Goal: Task Accomplishment & Management: Manage account settings

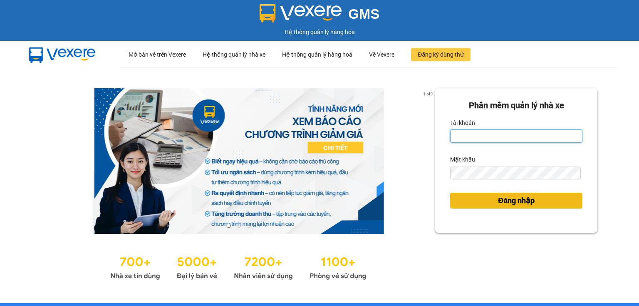
type input "ngoc.taithang"
click at [504, 200] on span "Đăng nhập" at bounding box center [516, 201] width 37 height 12
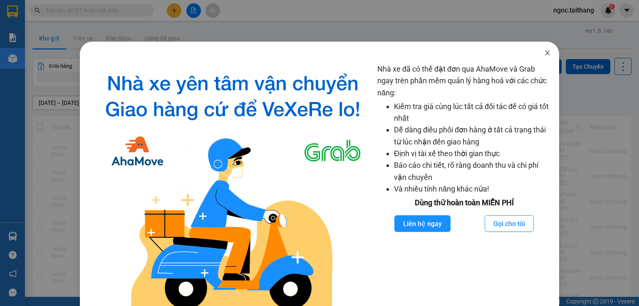
click at [544, 54] on icon "close" at bounding box center [547, 52] width 7 height 7
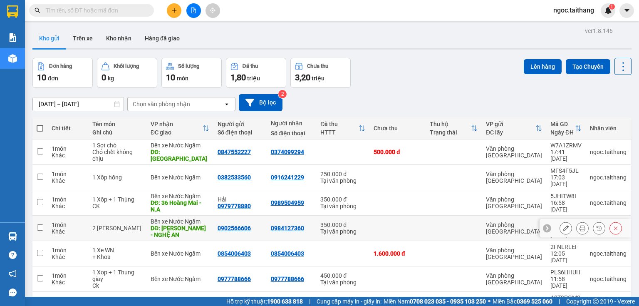
scroll to position [67, 0]
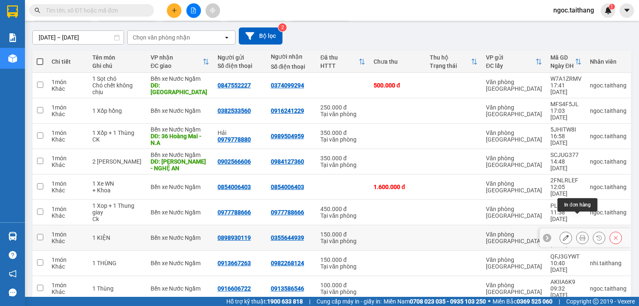
click at [581, 230] on button at bounding box center [582, 237] width 12 height 15
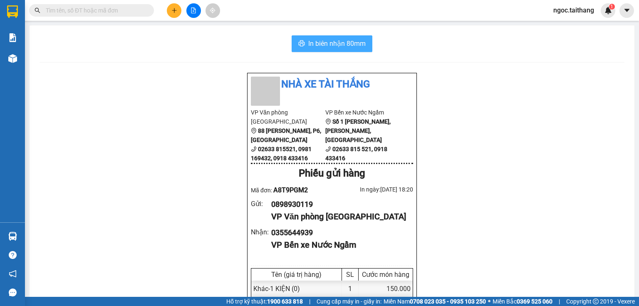
click at [330, 44] on span "In biên nhận 80mm" at bounding box center [336, 43] width 57 height 10
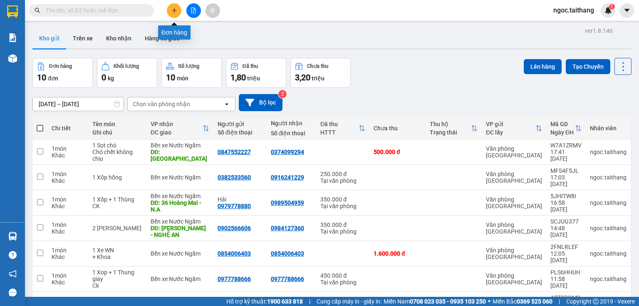
click at [174, 9] on icon "plus" at bounding box center [174, 10] width 0 height 5
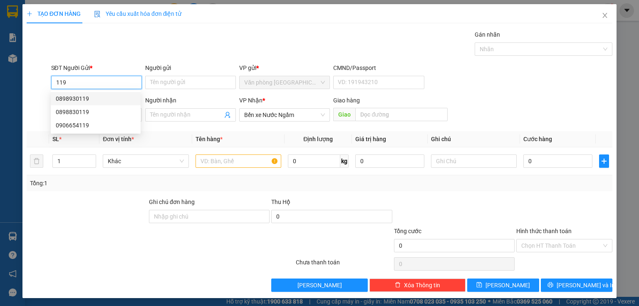
click at [83, 96] on div "0898930119" at bounding box center [96, 98] width 80 height 9
type input "0898930119"
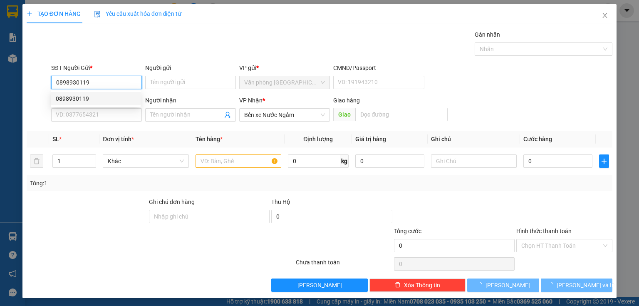
type input "150.000"
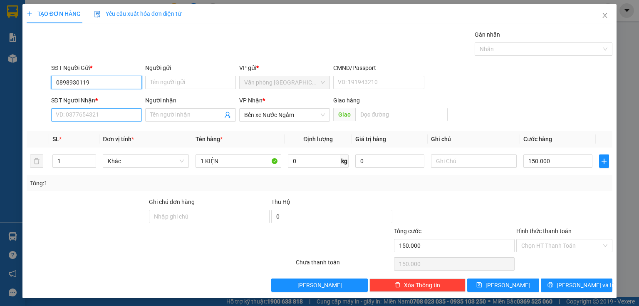
type input "0898930119"
click at [130, 110] on input "SĐT Người Nhận *" at bounding box center [96, 114] width 91 height 13
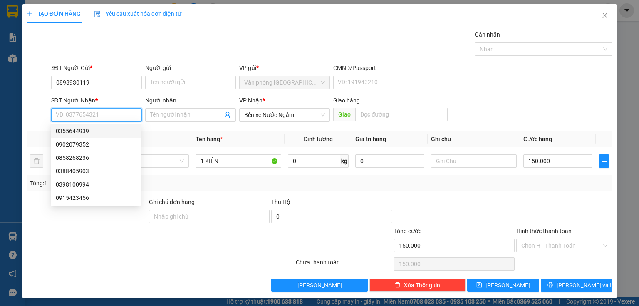
click at [87, 132] on div "0355644939" at bounding box center [96, 130] width 80 height 9
type input "0355644939"
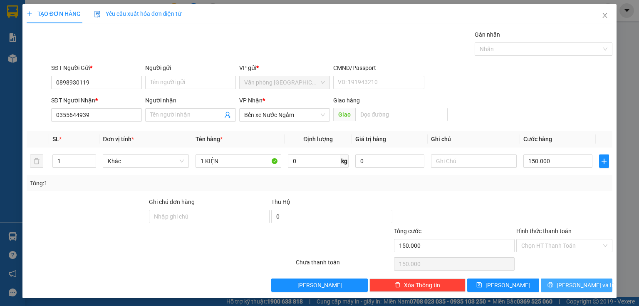
click at [572, 287] on span "[PERSON_NAME] và In" at bounding box center [585, 284] width 58 height 9
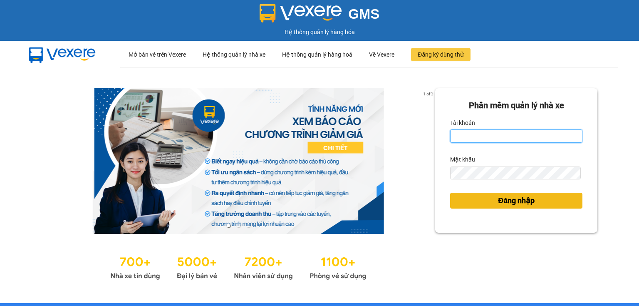
type input "ngoc.taithang"
click at [536, 202] on button "Đăng nhập" at bounding box center [516, 201] width 132 height 16
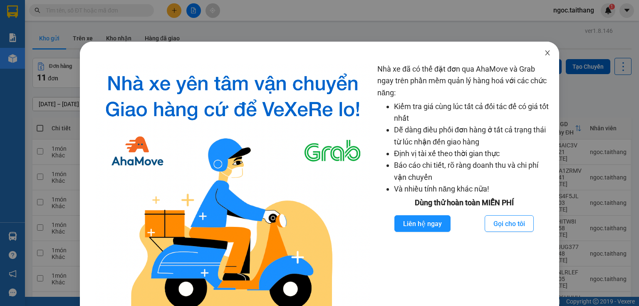
click at [544, 56] on icon "close" at bounding box center [547, 52] width 7 height 7
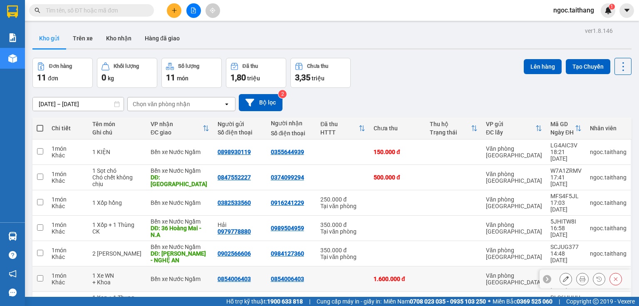
scroll to position [67, 0]
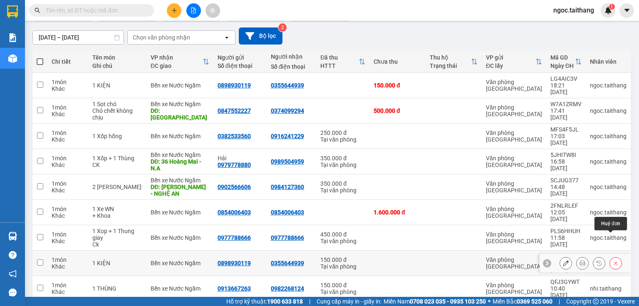
click at [613, 260] on icon at bounding box center [616, 263] width 6 height 6
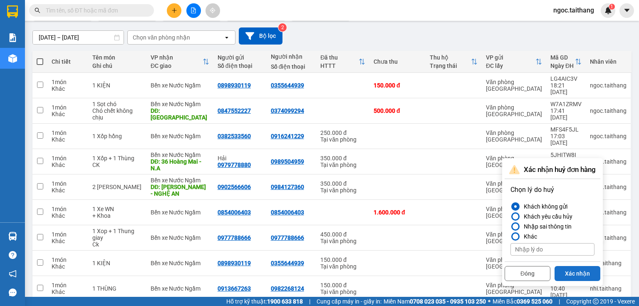
click at [583, 271] on button "Xác nhận" at bounding box center [577, 273] width 46 height 15
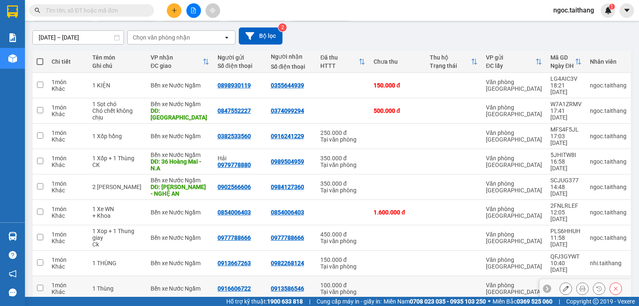
scroll to position [89, 0]
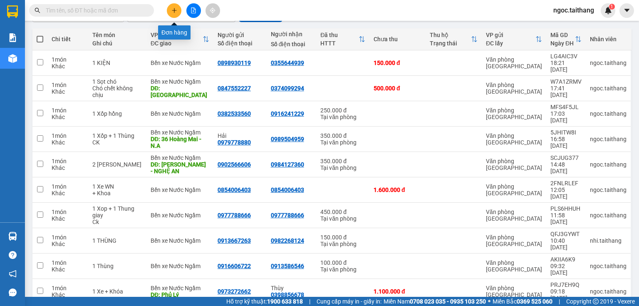
click at [170, 13] on button at bounding box center [174, 10] width 15 height 15
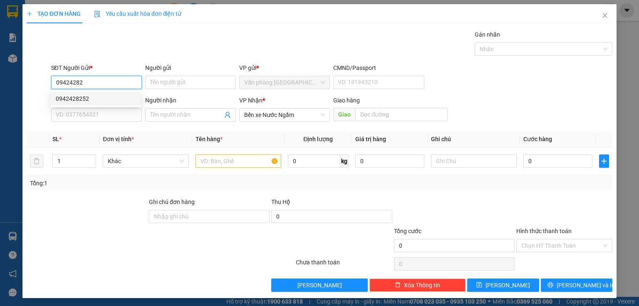
click at [85, 95] on div "0942428252" at bounding box center [96, 98] width 80 height 9
type input "0942428252"
type input "300.000"
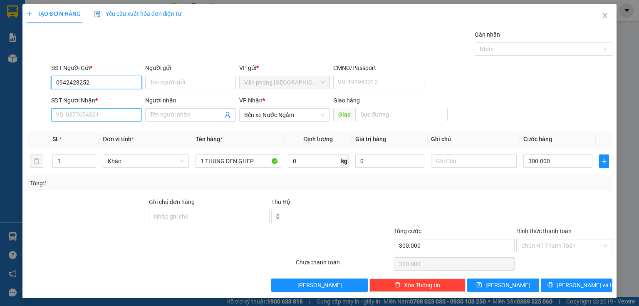
type input "0942428252"
click at [87, 114] on input "SĐT Người Nhận *" at bounding box center [96, 114] width 91 height 13
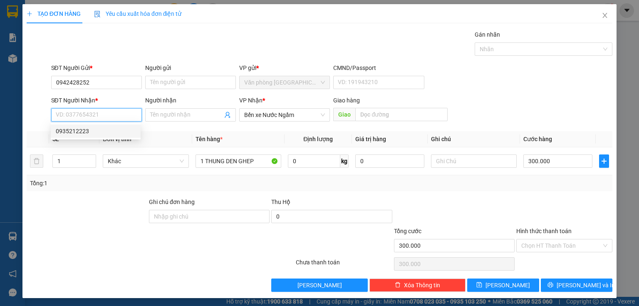
click at [87, 130] on div "0935212223" at bounding box center [96, 130] width 80 height 9
click at [103, 110] on input "0935212223" at bounding box center [96, 114] width 91 height 13
drag, startPoint x: 101, startPoint y: 111, endPoint x: 37, endPoint y: 25, distance: 107.5
click at [9, 93] on div "TẠO ĐƠN HÀNG Yêu cầu xuất hóa đơn điện tử Transit Pickup Surcharge Ids Transit …" at bounding box center [319, 153] width 639 height 306
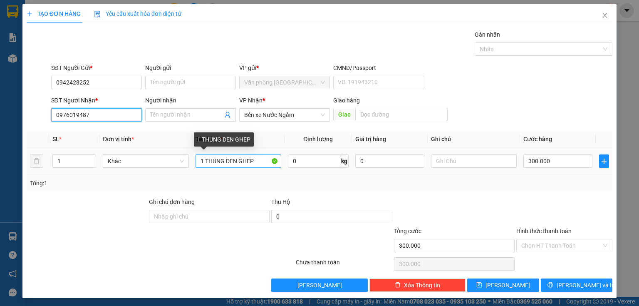
type input "0976019487"
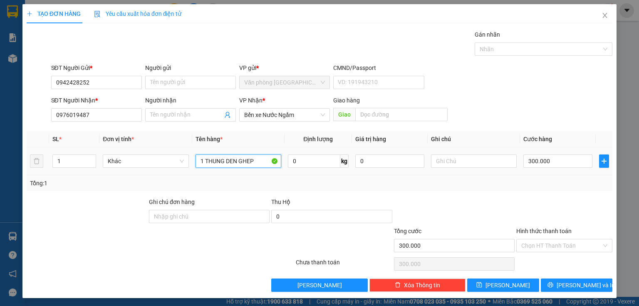
drag, startPoint x: 260, startPoint y: 158, endPoint x: 191, endPoint y: 173, distance: 70.7
click at [192, 173] on td "1 THUNG DEN GHEP" at bounding box center [238, 161] width 92 height 28
type input "1 Thùng"
click at [572, 169] on td "300.000" at bounding box center [558, 161] width 76 height 28
click at [566, 162] on input "300.000" at bounding box center [557, 160] width 69 height 13
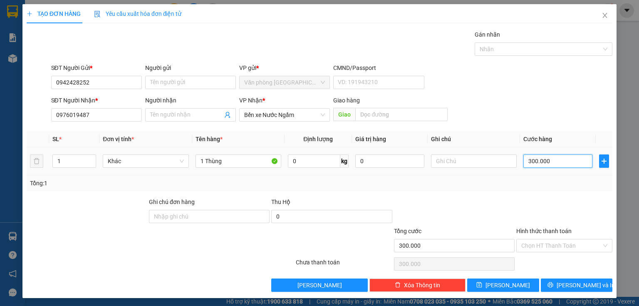
type input "1"
type input "15"
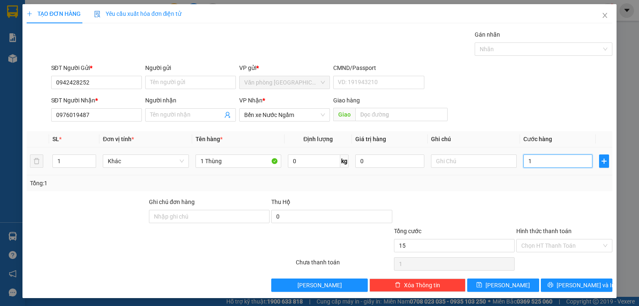
type input "15"
type input "150"
type input "150.000"
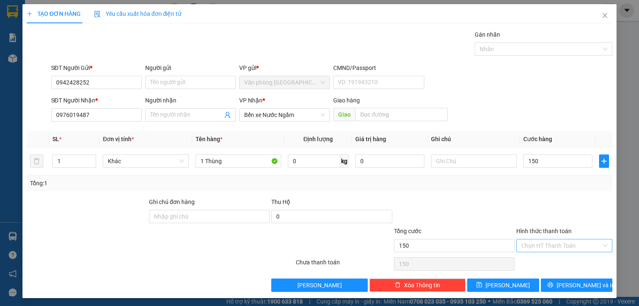
type input "150.000"
click at [562, 241] on input "Hình thức thanh toán" at bounding box center [561, 245] width 80 height 12
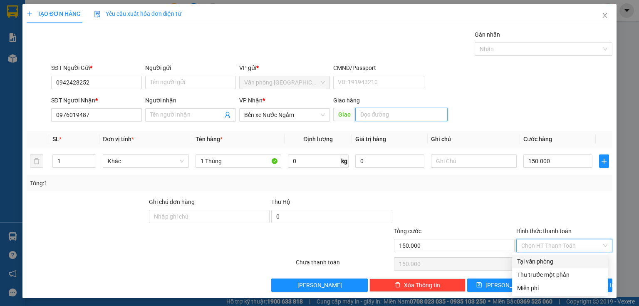
click at [387, 113] on input "text" at bounding box center [401, 114] width 92 height 13
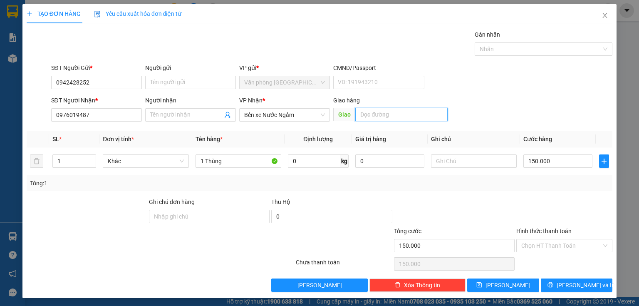
type input "Q"
type input "C"
click at [597, 241] on div "Chọn HT Thanh Toán" at bounding box center [564, 245] width 96 height 13
type input "Quán Hành - N.A"
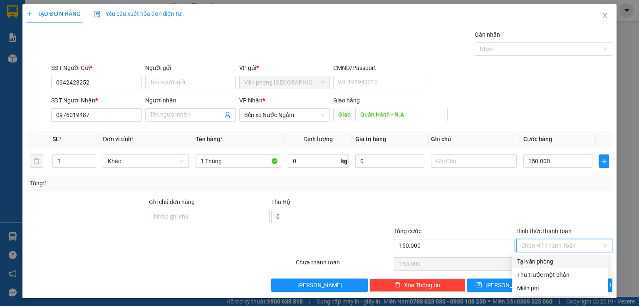
click at [549, 258] on div "Tại văn phòng" at bounding box center [560, 261] width 86 height 9
type input "0"
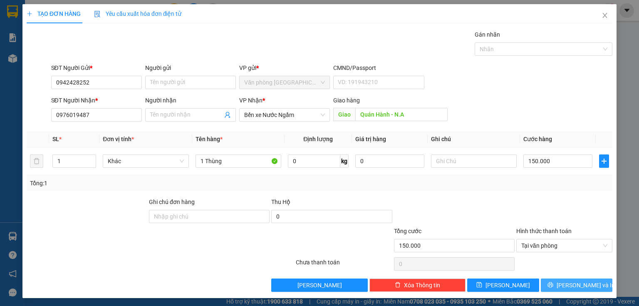
click at [559, 279] on button "Lưu và In" at bounding box center [577, 284] width 72 height 13
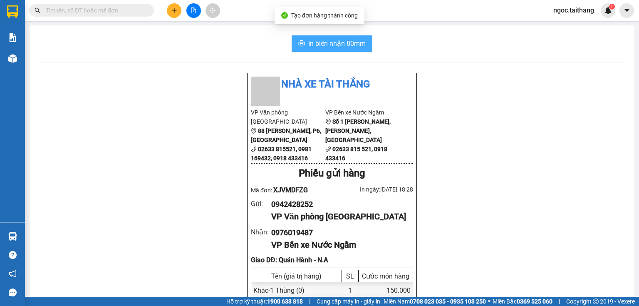
click at [315, 43] on span "In biên nhận 80mm" at bounding box center [336, 43] width 57 height 10
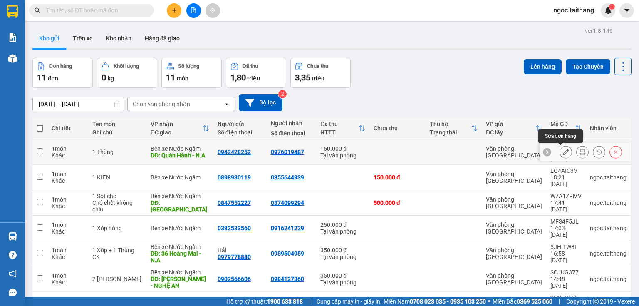
click at [563, 151] on icon at bounding box center [566, 152] width 6 height 6
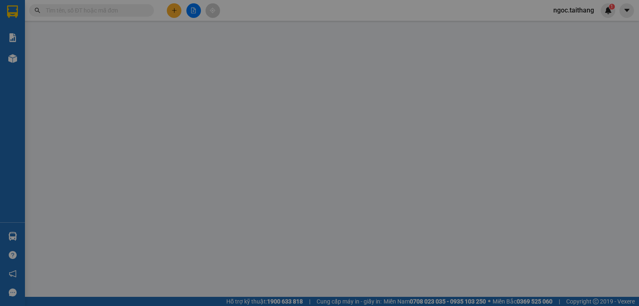
type input "0942428252"
type input "0976019487"
type input "Quán Hành - N.A"
type input "150.000"
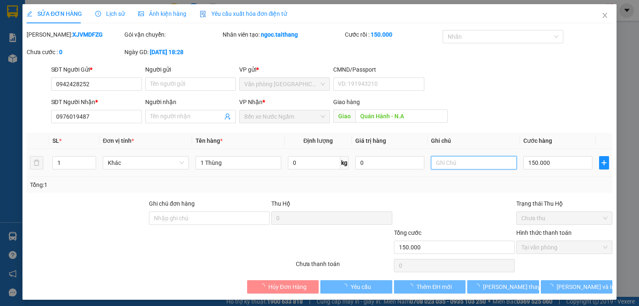
click at [506, 158] on input "text" at bounding box center [474, 162] width 86 height 13
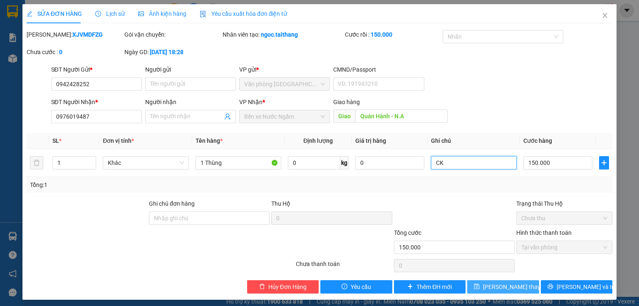
type input "CK"
click at [514, 282] on span "Lưu thay đổi" at bounding box center [516, 286] width 67 height 9
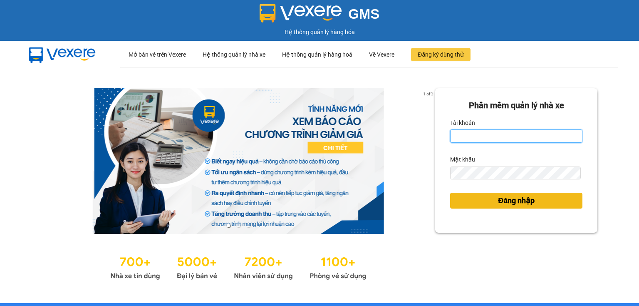
type input "ngoc.taithang"
click at [509, 202] on span "Đăng nhập" at bounding box center [516, 201] width 37 height 12
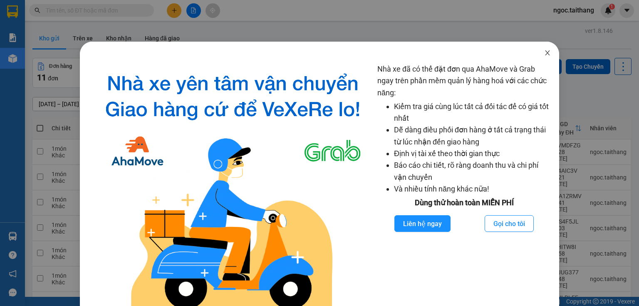
click at [544, 51] on icon "close" at bounding box center [547, 52] width 7 height 7
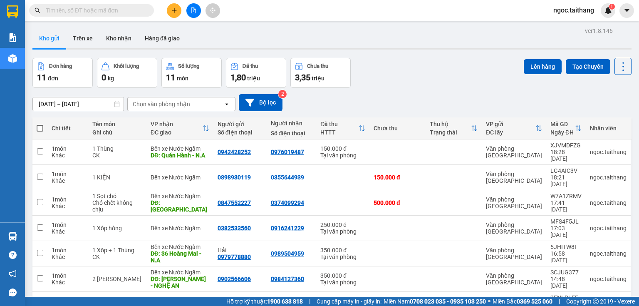
drag, startPoint x: 419, startPoint y: 72, endPoint x: 401, endPoint y: 59, distance: 22.4
click at [401, 59] on div "Đơn hàng 11 đơn Khối lượng 0 kg Số lượng 11 món Đã thu 1,80 triệu Chưa thu 3,35…" at bounding box center [331, 73] width 599 height 30
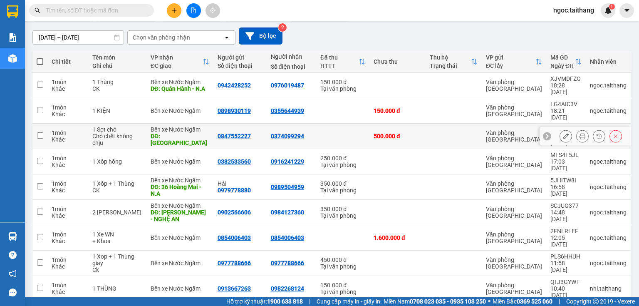
scroll to position [96, 0]
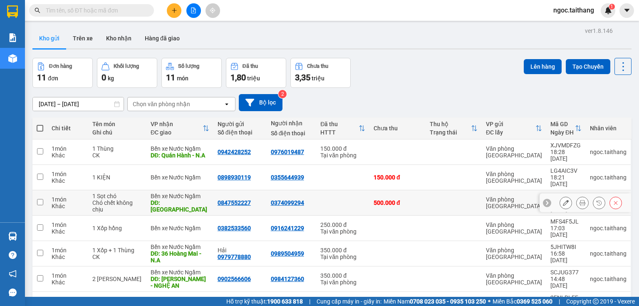
scroll to position [33, 0]
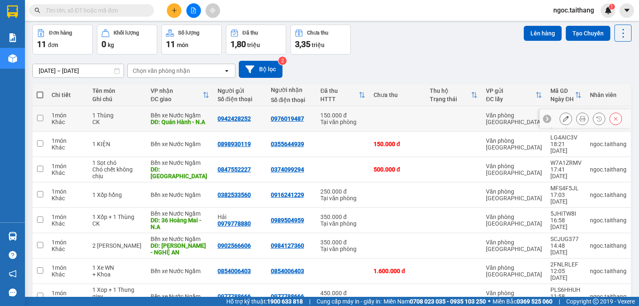
click at [41, 116] on input "checkbox" at bounding box center [40, 118] width 6 height 6
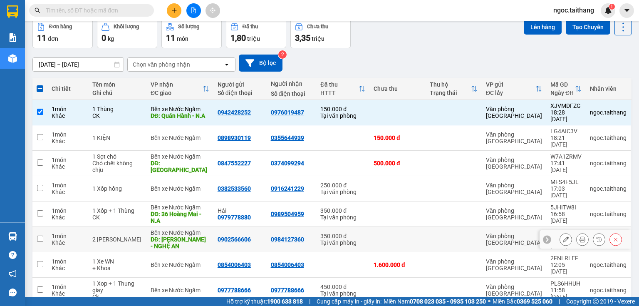
scroll to position [96, 0]
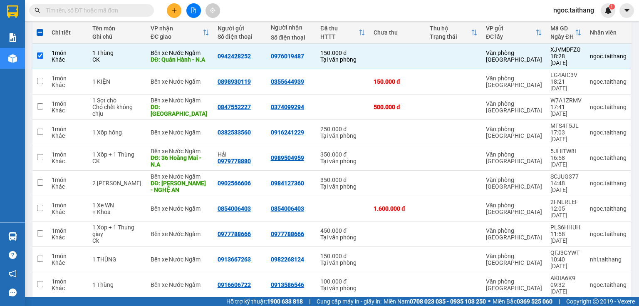
click at [617, 305] on icon "open" at bounding box center [619, 310] width 7 height 7
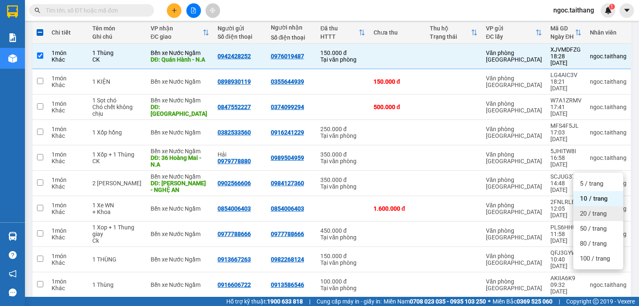
click at [605, 216] on span "20 / trang" at bounding box center [593, 213] width 27 height 8
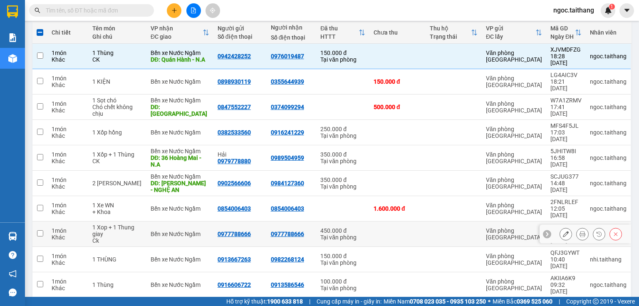
checkbox input "false"
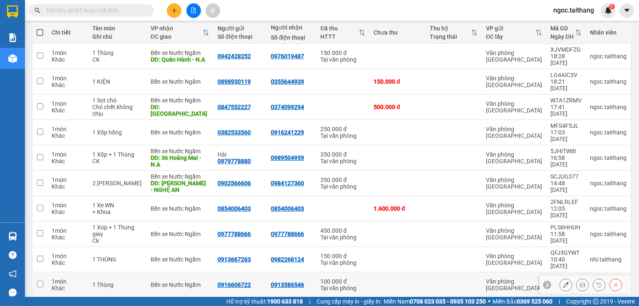
scroll to position [114, 0]
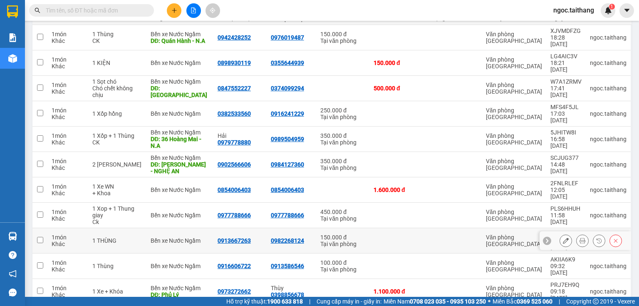
click at [37, 237] on input "checkbox" at bounding box center [40, 240] width 6 height 6
checkbox input "true"
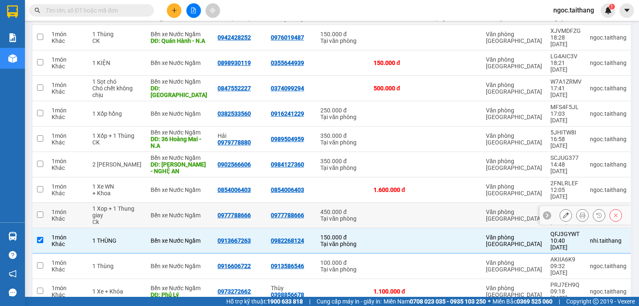
click at [41, 211] on input "checkbox" at bounding box center [40, 214] width 6 height 6
checkbox input "true"
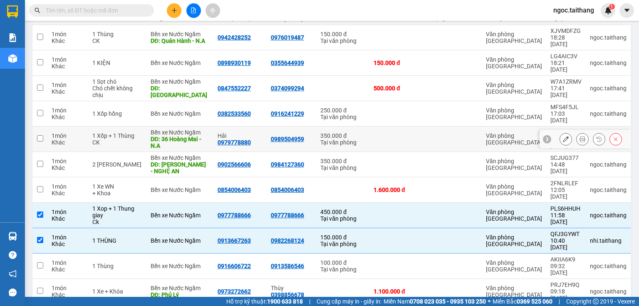
click at [42, 135] on input "checkbox" at bounding box center [40, 138] width 6 height 6
checkbox input "true"
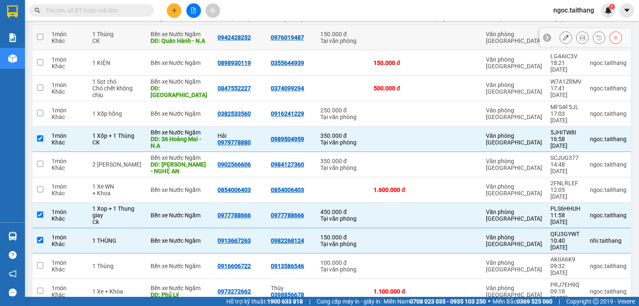
click at [39, 35] on input "checkbox" at bounding box center [40, 37] width 6 height 6
checkbox input "true"
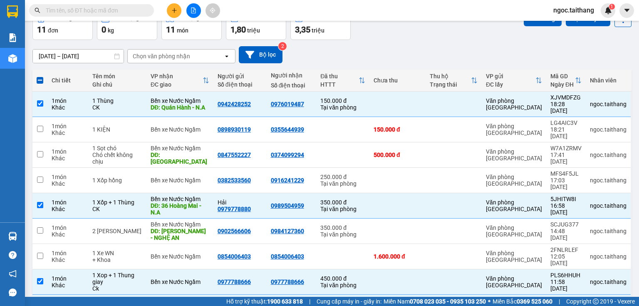
scroll to position [0, 0]
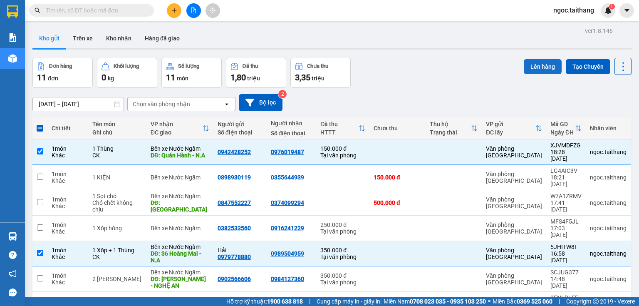
click at [535, 62] on button "Lên hàng" at bounding box center [543, 66] width 38 height 15
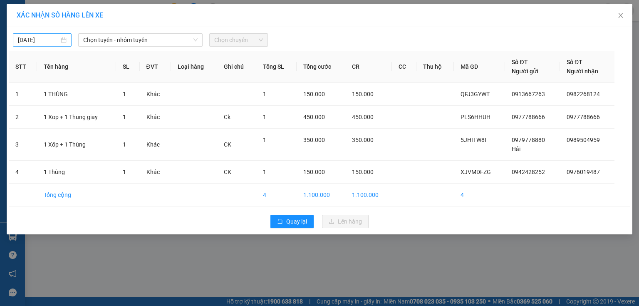
click at [62, 36] on div "[DATE]" at bounding box center [42, 39] width 49 height 9
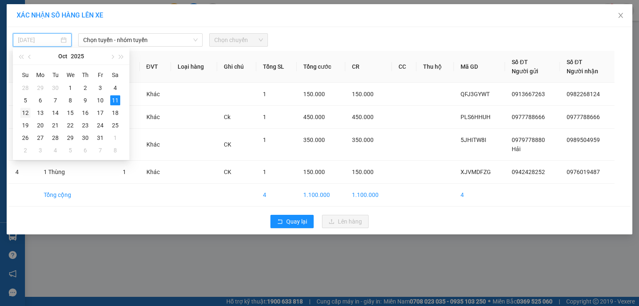
click at [27, 110] on div "12" at bounding box center [25, 113] width 10 height 10
type input "[DATE]"
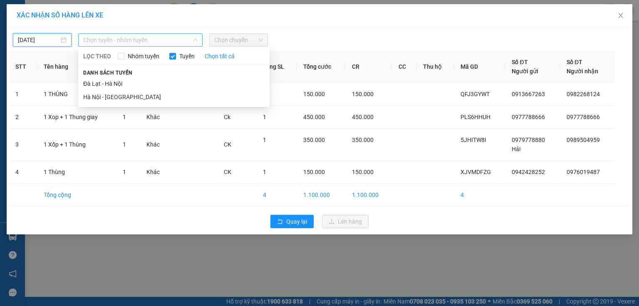
click at [188, 42] on span "Chọn tuyến - nhóm tuyến" at bounding box center [140, 40] width 114 height 12
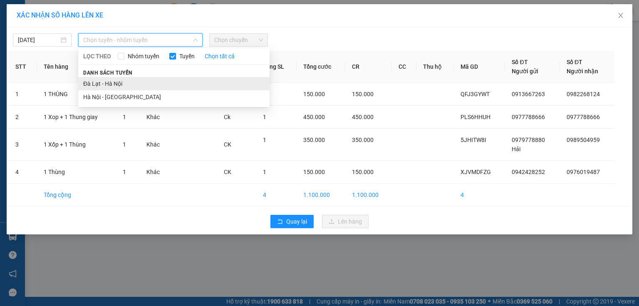
click at [113, 84] on li "Đà Lạt - Hà Nội" at bounding box center [173, 83] width 191 height 13
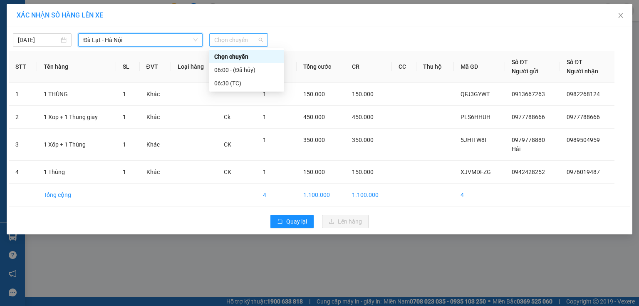
click at [245, 35] on span "Chọn chuyến" at bounding box center [238, 40] width 49 height 12
click at [224, 85] on div "06:30 (TC)" at bounding box center [246, 83] width 65 height 9
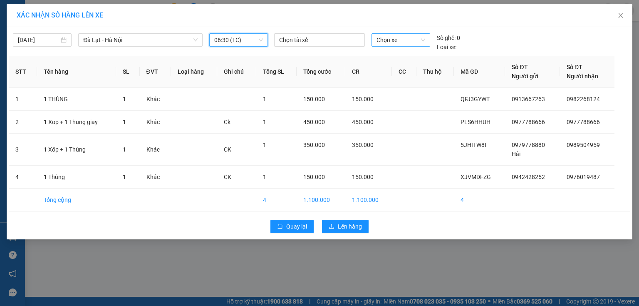
click at [403, 36] on span "Chọn xe" at bounding box center [400, 40] width 48 height 12
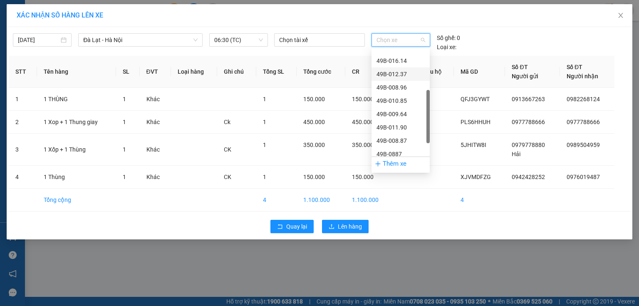
scroll to position [27, 0]
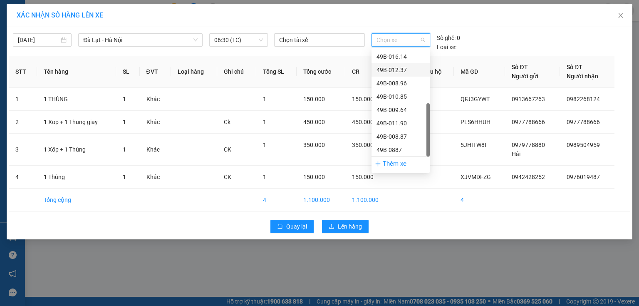
drag, startPoint x: 427, startPoint y: 90, endPoint x: 424, endPoint y: 145, distance: 55.0
click at [424, 145] on div "Chọn xe 49B-014.11 49B-016.14 49B-012.37 49B-008.96 49B-010.85 49B-009.64 49B-0…" at bounding box center [400, 103] width 58 height 106
click at [399, 140] on div "49B-008.87" at bounding box center [400, 136] width 48 height 9
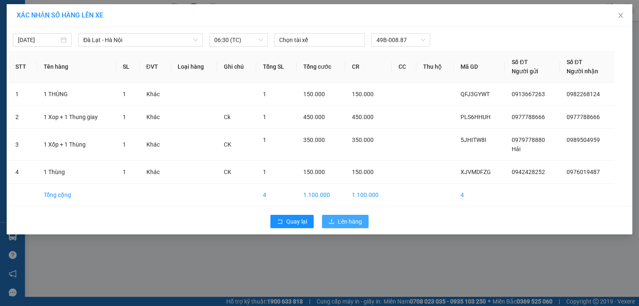
click at [349, 221] on span "Lên hàng" at bounding box center [350, 221] width 24 height 9
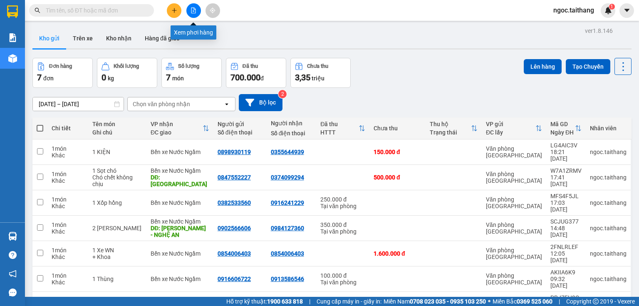
click at [194, 10] on icon "file-add" at bounding box center [193, 10] width 6 height 6
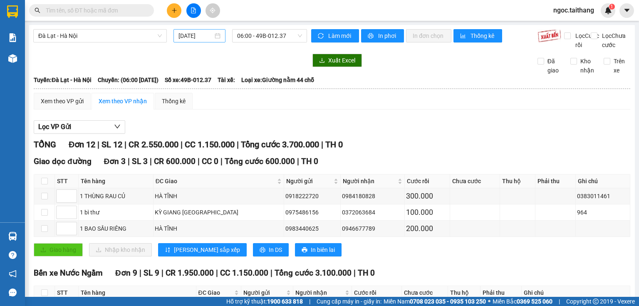
click at [217, 37] on div "[DATE]" at bounding box center [199, 35] width 42 height 9
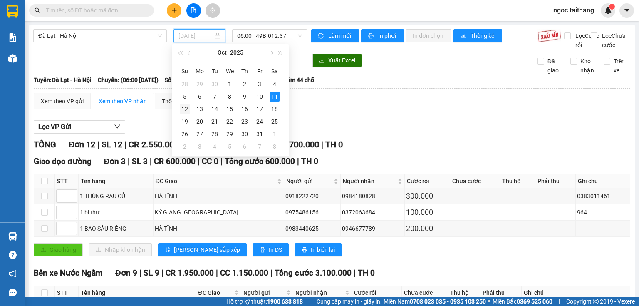
click at [186, 108] on div "12" at bounding box center [185, 109] width 10 height 10
type input "[DATE]"
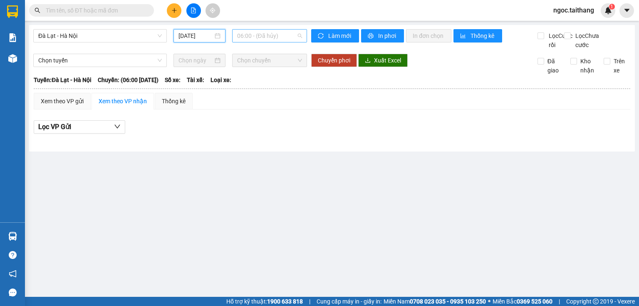
click at [255, 38] on span "06:00 - (Đã hủy)" at bounding box center [269, 36] width 65 height 12
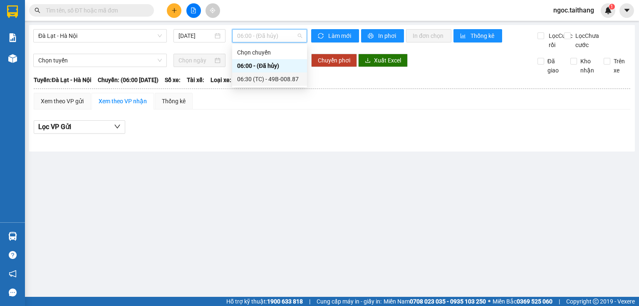
click at [260, 79] on div "06:30 (TC) - 49B-008.87" at bounding box center [269, 78] width 65 height 9
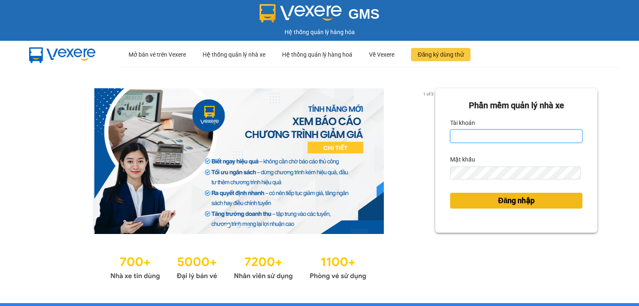
type input "ngoc.taithang"
click at [506, 198] on span "Đăng nhập" at bounding box center [516, 201] width 37 height 12
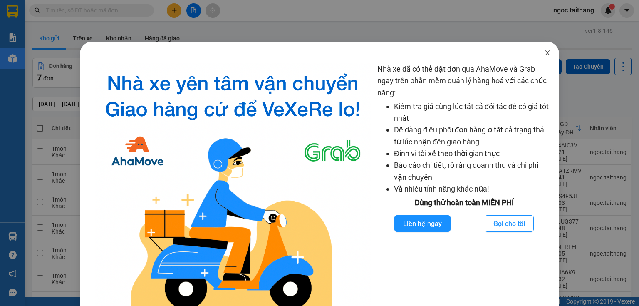
click at [544, 54] on icon "close" at bounding box center [547, 52] width 7 height 7
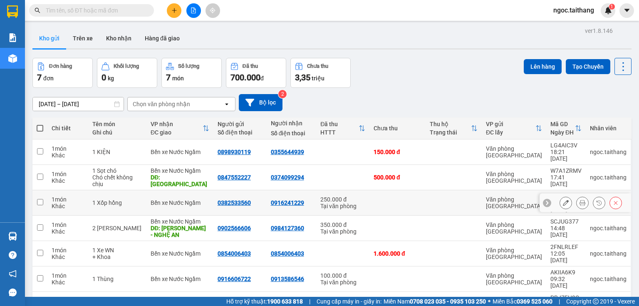
scroll to position [38, 0]
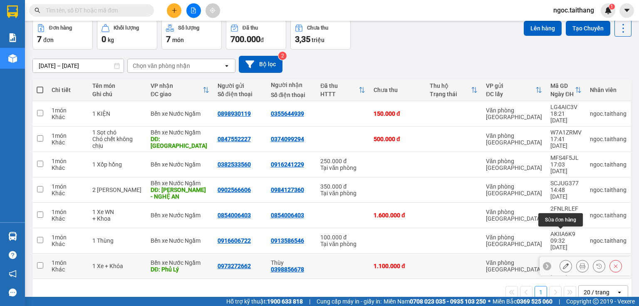
click at [563, 263] on icon at bounding box center [566, 266] width 6 height 6
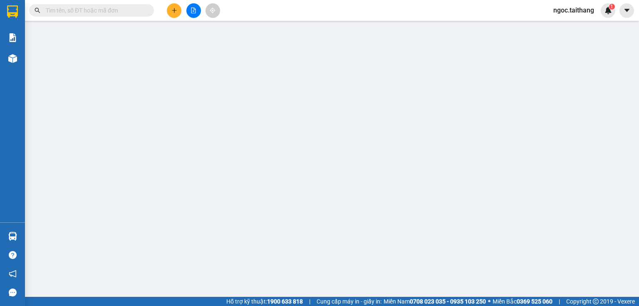
type input "0973272662"
type input "0398856678"
type input "Thùy"
type input "Phủ Lý"
type input "1.100.000"
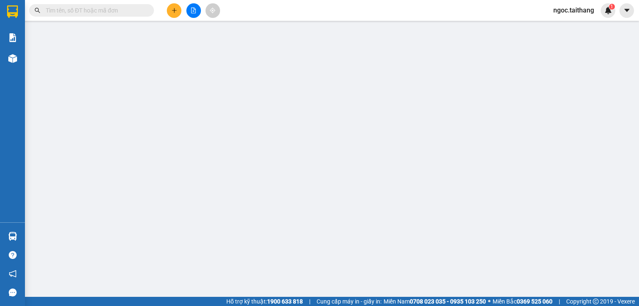
type input "1.100.000"
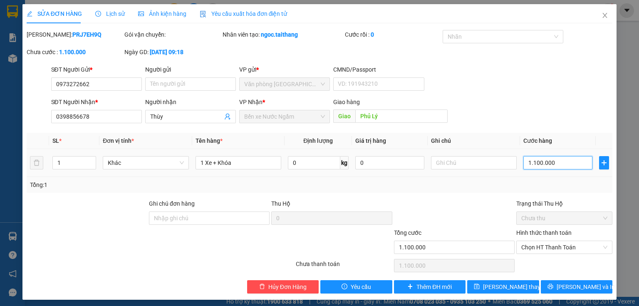
click at [563, 162] on input "1.100.000" at bounding box center [557, 162] width 69 height 13
type input "1"
type input "10"
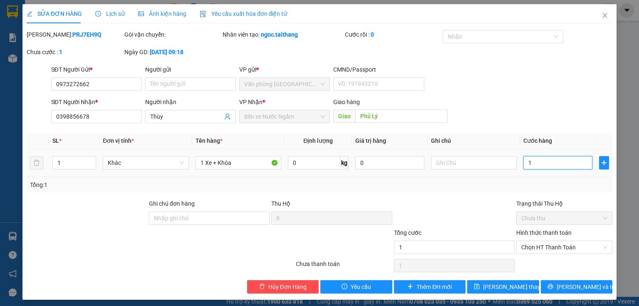
type input "10"
type input "100"
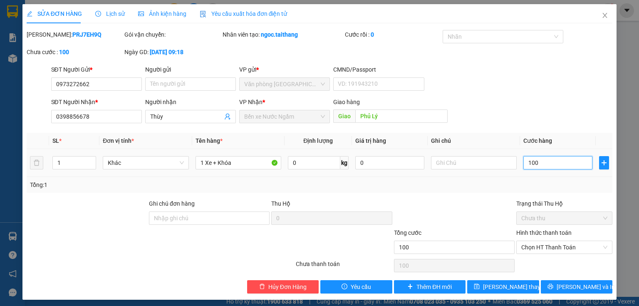
type input "1.000"
type input "10.000"
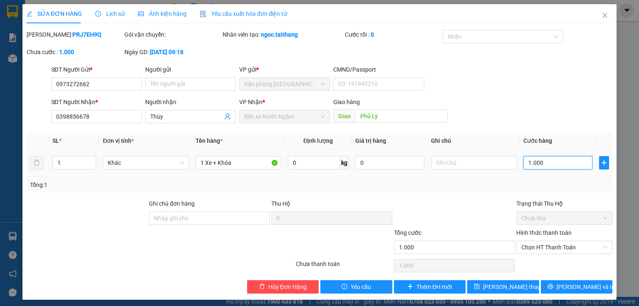
type input "10.000"
type input "100.000"
type input "1.000.000"
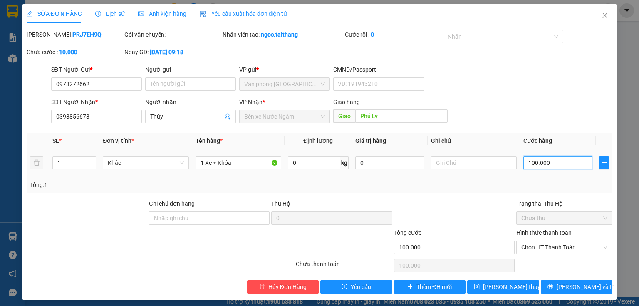
type input "1.000.000"
click at [510, 289] on span "Lưu thay đổi" at bounding box center [516, 286] width 67 height 9
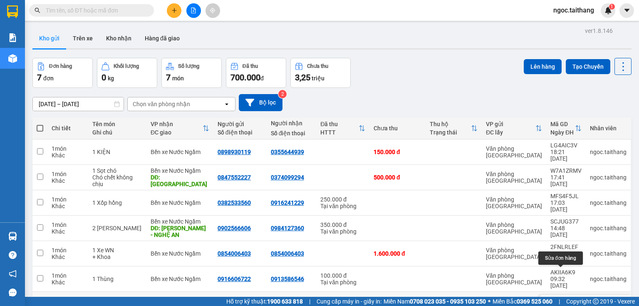
click at [563, 301] on icon at bounding box center [566, 304] width 6 height 6
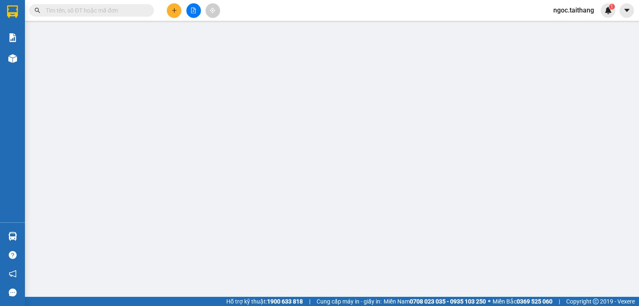
type input "0973272662"
type input "0398856678"
type input "Thùy"
type input "Phủ Lý"
type input "1.000.000"
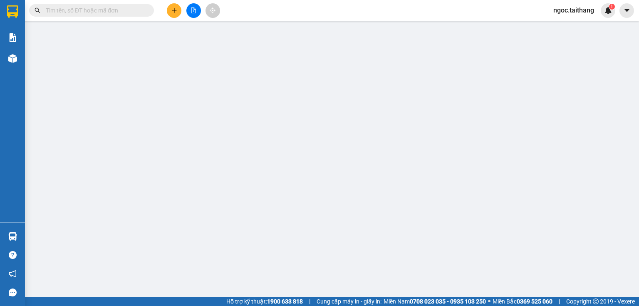
type input "1.000.000"
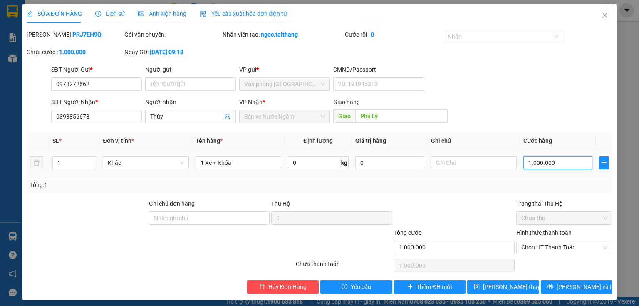
click at [557, 165] on input "1.000.000" at bounding box center [557, 162] width 69 height 13
type input "1"
type input "11"
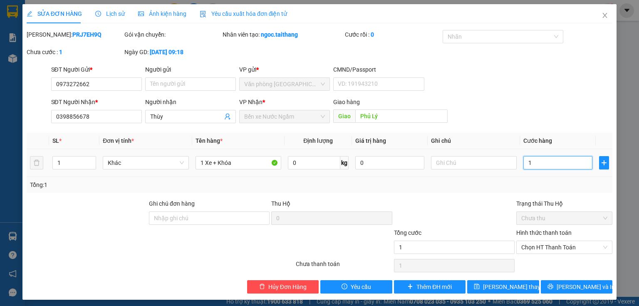
type input "11"
type input "111"
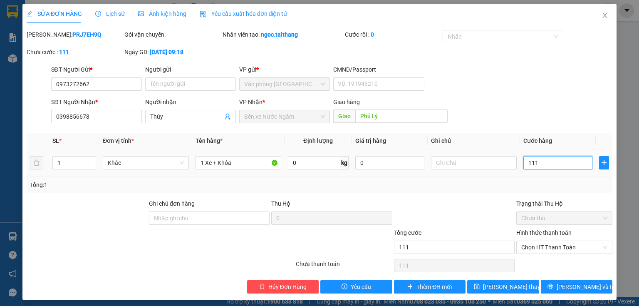
type input "11"
type input "110"
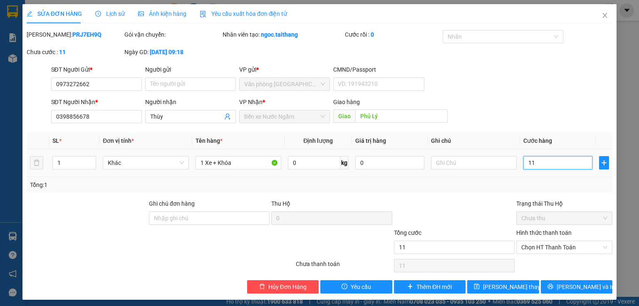
type input "110"
type input "1.100"
type input "11.000"
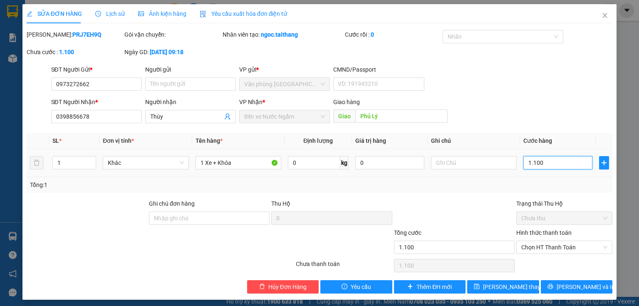
type input "11.000"
type input "110.000"
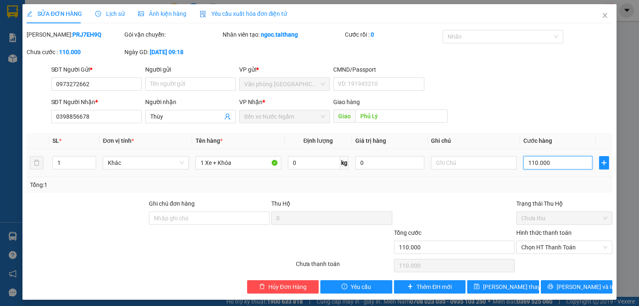
type input "1.100.000"
click at [519, 291] on button "Lưu thay đổi" at bounding box center [503, 286] width 72 height 13
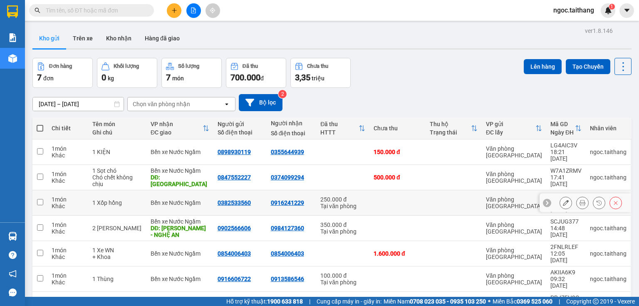
scroll to position [38, 0]
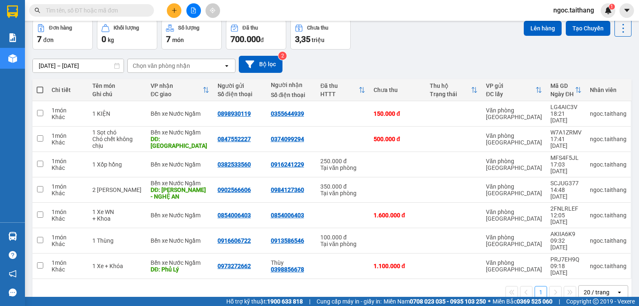
click at [37, 87] on span at bounding box center [40, 90] width 7 height 7
click at [40, 86] on input "checkbox" at bounding box center [40, 86] width 0 height 0
checkbox input "true"
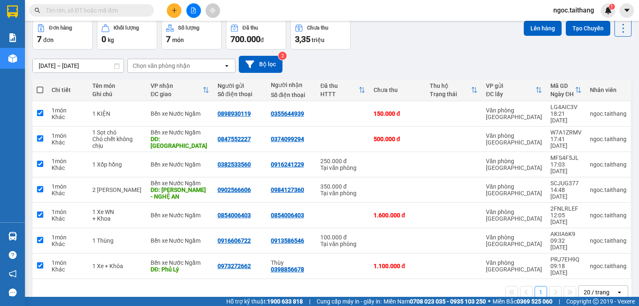
checkbox input "true"
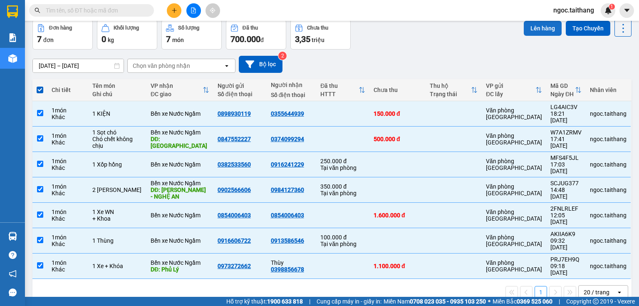
click at [532, 30] on button "Lên hàng" at bounding box center [543, 28] width 38 height 15
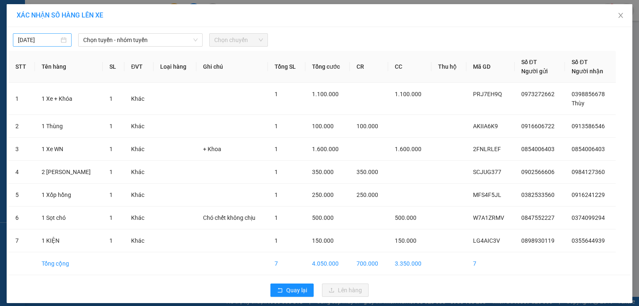
click at [59, 41] on div "[DATE]" at bounding box center [42, 39] width 49 height 9
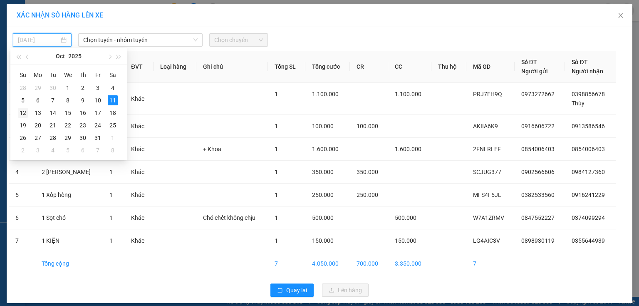
click at [24, 110] on div "12" at bounding box center [23, 113] width 10 height 10
type input "[DATE]"
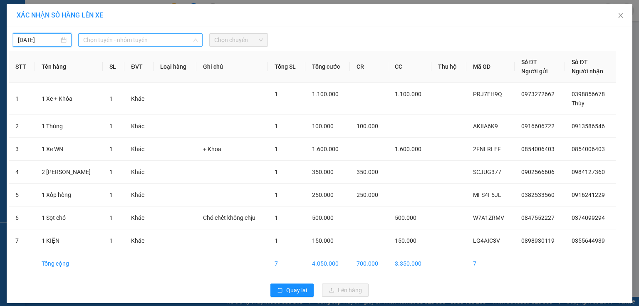
click at [173, 41] on span "Chọn tuyến - nhóm tuyến" at bounding box center [140, 40] width 114 height 12
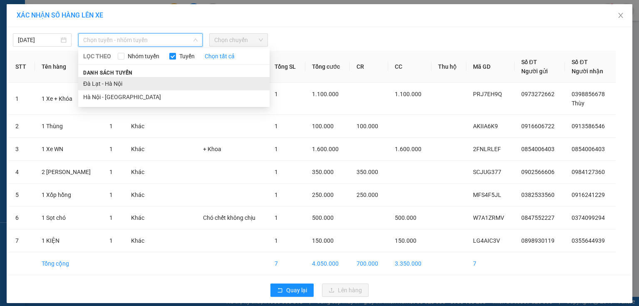
click at [116, 81] on li "Đà Lạt - Hà Nội" at bounding box center [173, 83] width 191 height 13
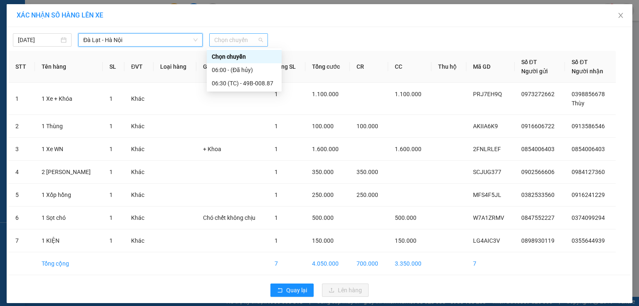
click at [243, 37] on span "Chọn chuyến" at bounding box center [238, 40] width 49 height 12
click at [253, 84] on div "06:30 (TC) - 49B-008.87" at bounding box center [244, 83] width 65 height 9
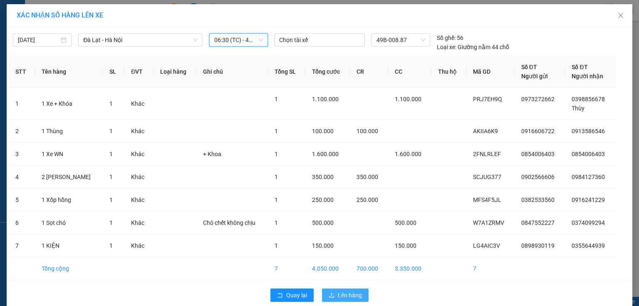
click at [341, 299] on button "Lên hàng" at bounding box center [345, 294] width 47 height 13
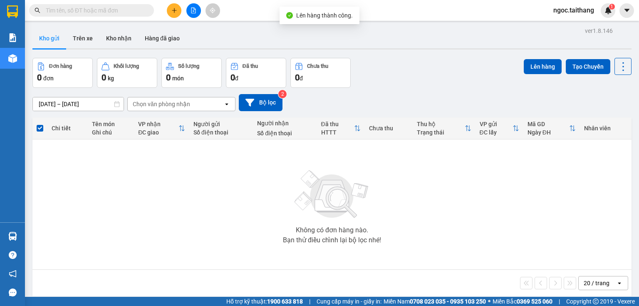
click at [190, 10] on icon "file-add" at bounding box center [193, 10] width 6 height 6
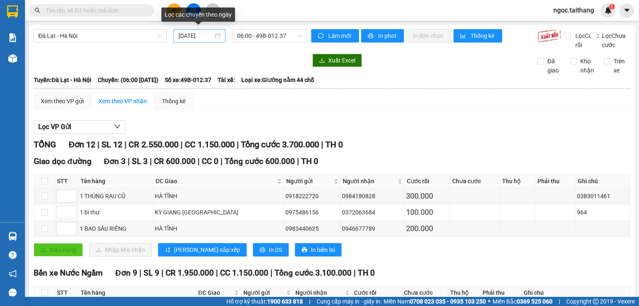
click at [213, 36] on div "[DATE]" at bounding box center [199, 35] width 42 height 9
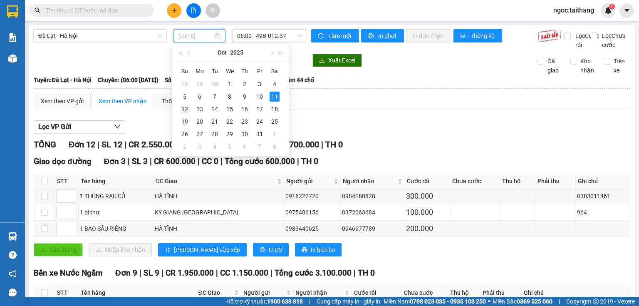
click at [185, 106] on div "12" at bounding box center [185, 109] width 10 height 10
type input "[DATE]"
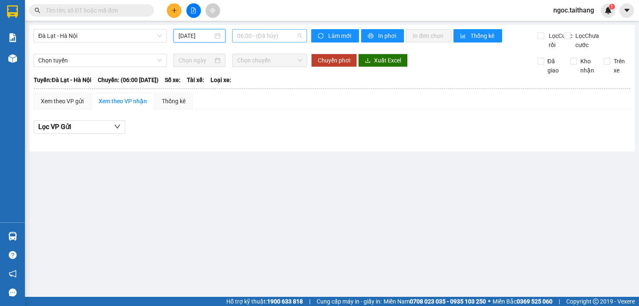
click at [275, 34] on span "06:00 - (Đã hủy)" at bounding box center [269, 36] width 65 height 12
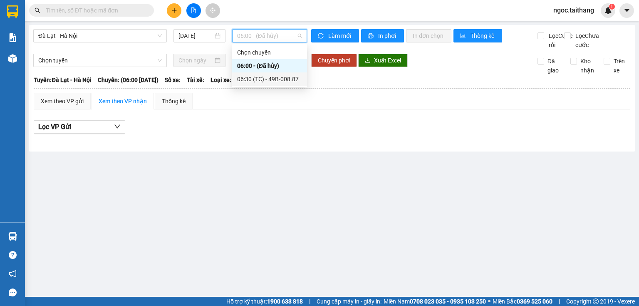
click at [287, 77] on div "06:30 (TC) - 49B-008.87" at bounding box center [269, 78] width 65 height 9
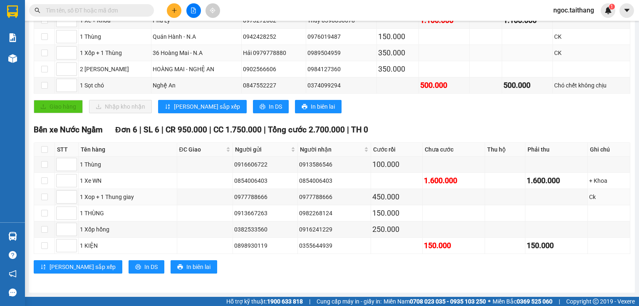
scroll to position [81, 0]
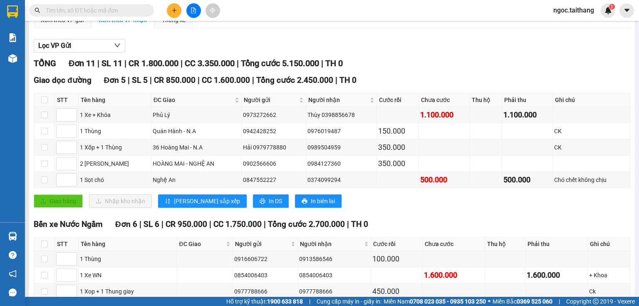
click at [435, 53] on div "Lọc VP Gửi" at bounding box center [332, 46] width 596 height 14
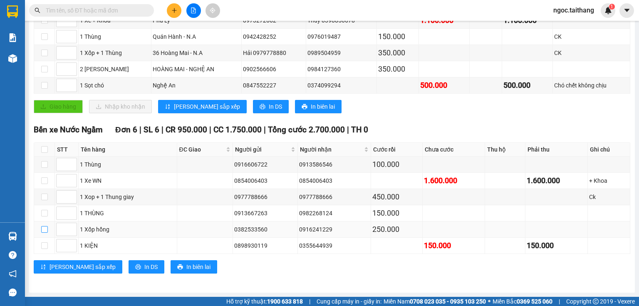
click at [44, 230] on input "checkbox" at bounding box center [44, 229] width 7 height 7
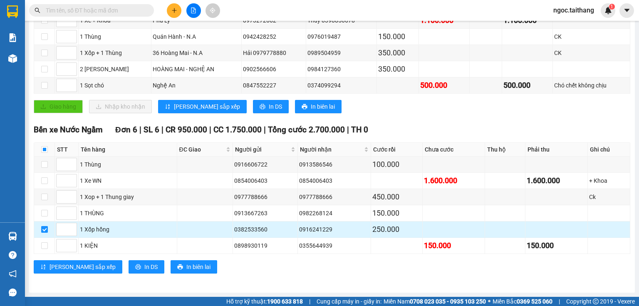
click at [44, 230] on input "checkbox" at bounding box center [44, 229] width 7 height 7
checkbox input "false"
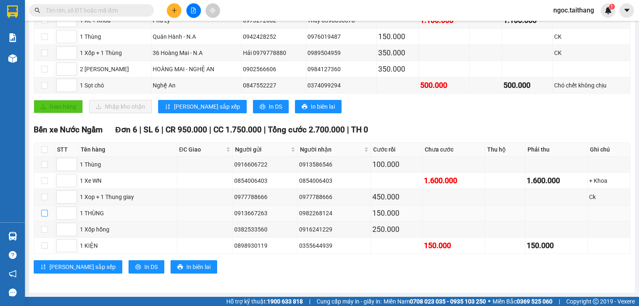
click at [43, 214] on input "checkbox" at bounding box center [44, 213] width 7 height 7
checkbox input "true"
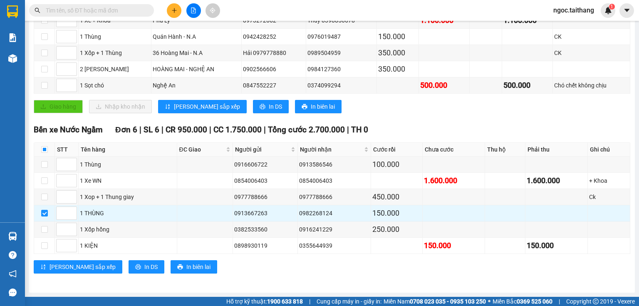
scroll to position [81, 0]
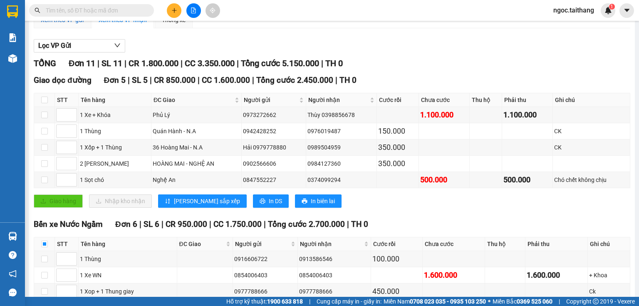
click at [59, 25] on div "Xem theo VP gửi" at bounding box center [62, 19] width 43 height 9
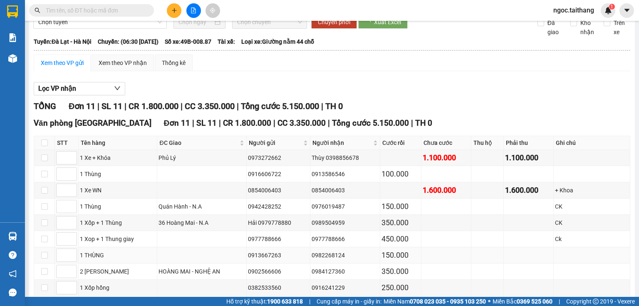
scroll to position [81, 0]
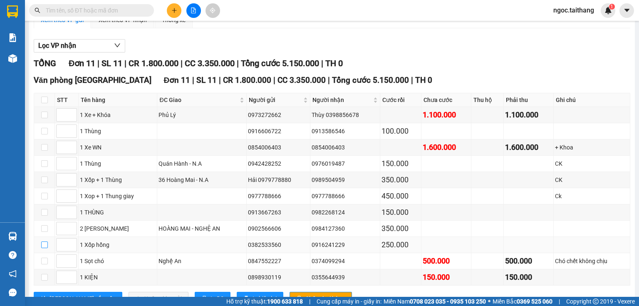
click at [42, 248] on input "checkbox" at bounding box center [44, 244] width 7 height 7
checkbox input "true"
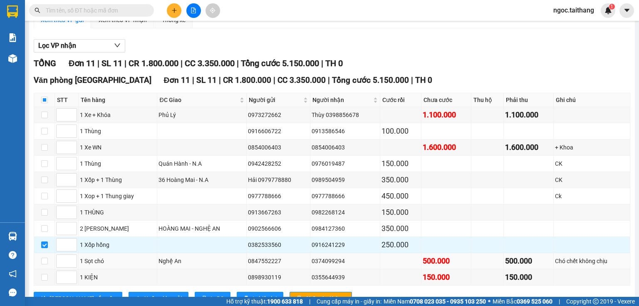
scroll to position [118, 0]
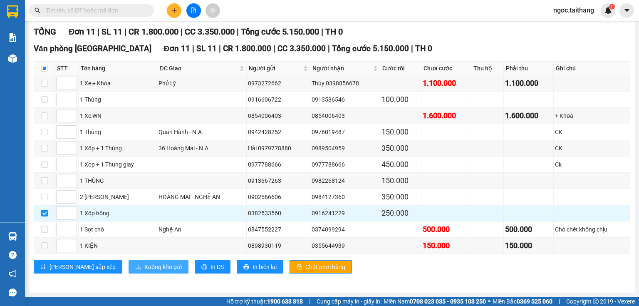
click at [144, 266] on span "Xuống kho gửi" at bounding box center [162, 266] width 37 height 9
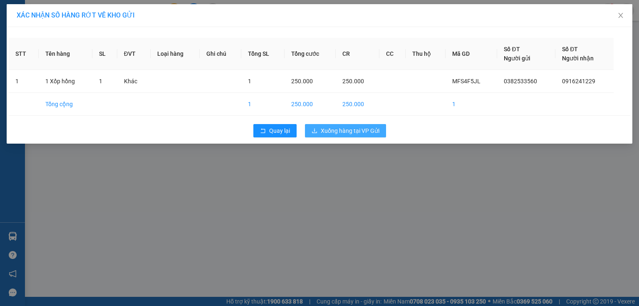
click at [365, 126] on span "Xuống hàng tại VP Gửi" at bounding box center [350, 130] width 59 height 9
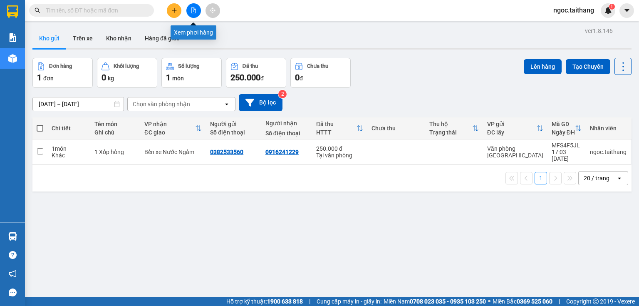
click at [195, 11] on icon "file-add" at bounding box center [193, 10] width 5 height 6
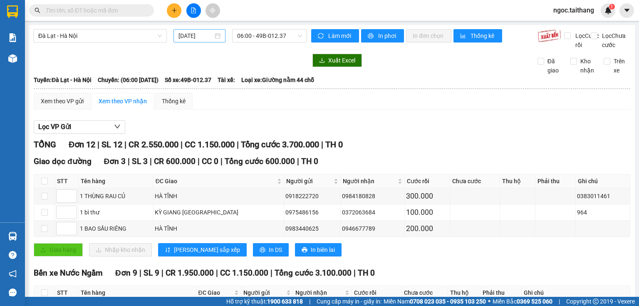
click at [215, 35] on div "[DATE]" at bounding box center [199, 35] width 42 height 9
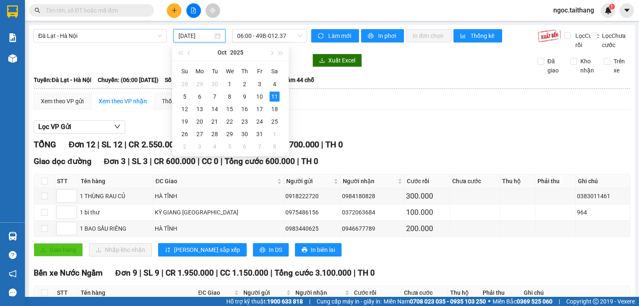
click at [455, 67] on div "Xuất Excel" at bounding box center [417, 60] width 213 height 13
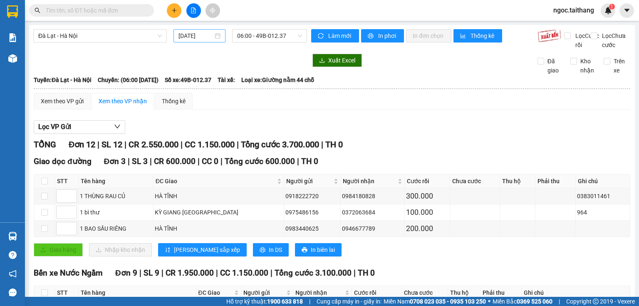
click at [216, 36] on div "[DATE]" at bounding box center [199, 35] width 42 height 9
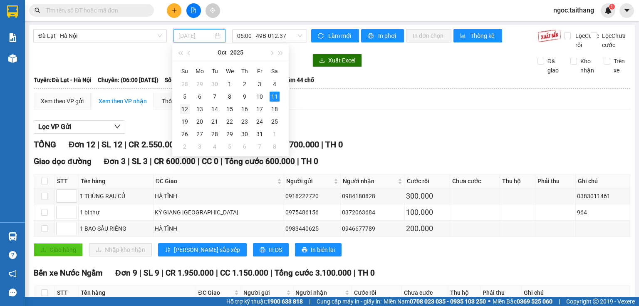
click at [185, 108] on div "12" at bounding box center [185, 109] width 10 height 10
type input "[DATE]"
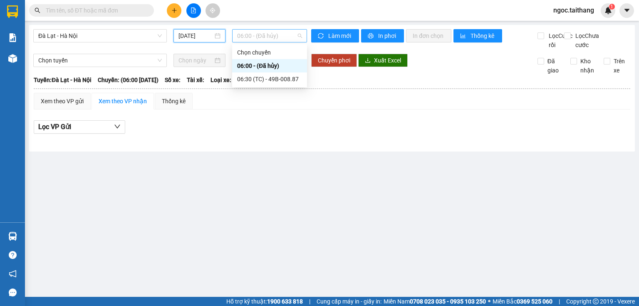
click at [291, 33] on span "06:00 - (Đã hủy)" at bounding box center [269, 36] width 65 height 12
click at [279, 78] on div "06:30 (TC) - 49B-008.87" at bounding box center [269, 78] width 65 height 9
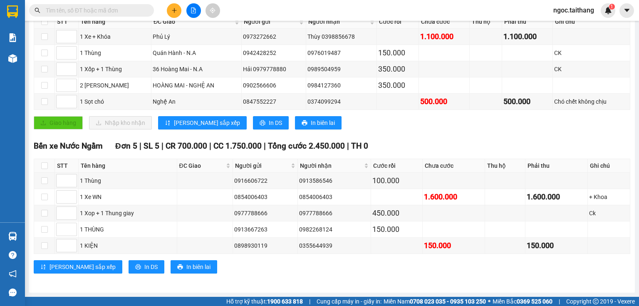
scroll to position [98, 0]
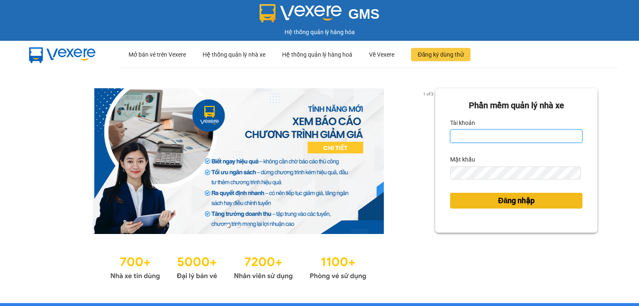
type input "ngoc.taithang"
click at [514, 201] on span "Đăng nhập" at bounding box center [516, 201] width 37 height 12
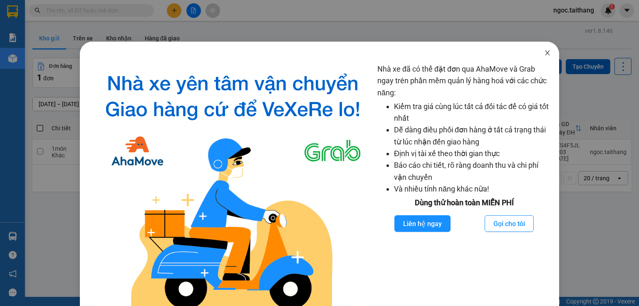
click at [545, 53] on icon "close" at bounding box center [547, 52] width 5 height 5
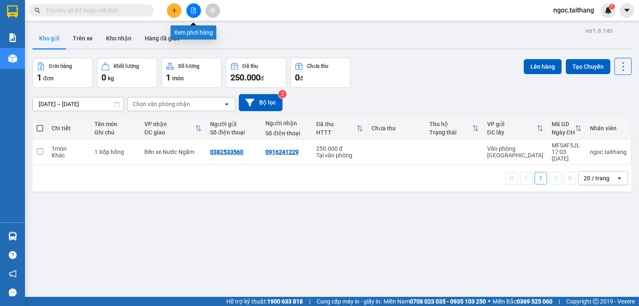
click at [189, 9] on button at bounding box center [193, 10] width 15 height 15
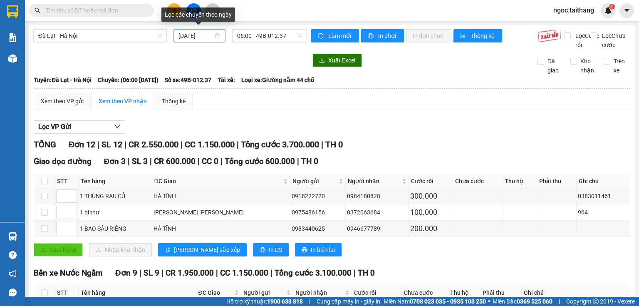
click at [213, 35] on div "[DATE]" at bounding box center [199, 35] width 42 height 9
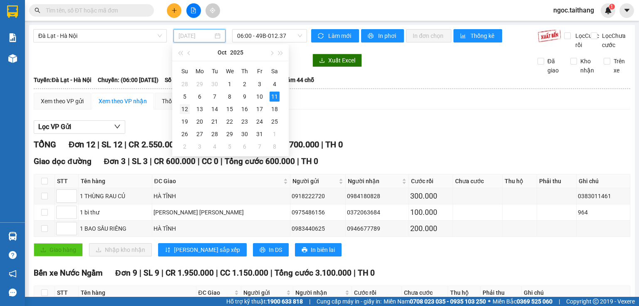
click at [185, 109] on div "12" at bounding box center [185, 109] width 10 height 10
type input "[DATE]"
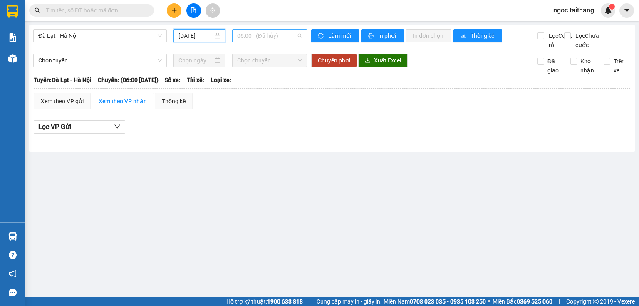
click at [262, 38] on span "06:00 - (Đã hủy)" at bounding box center [269, 36] width 65 height 12
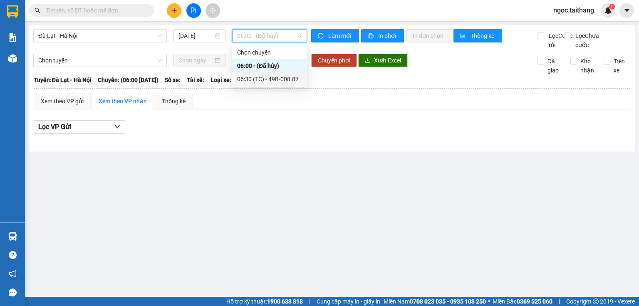
click at [274, 80] on div "06:30 (TC) - 49B-008.87" at bounding box center [269, 78] width 65 height 9
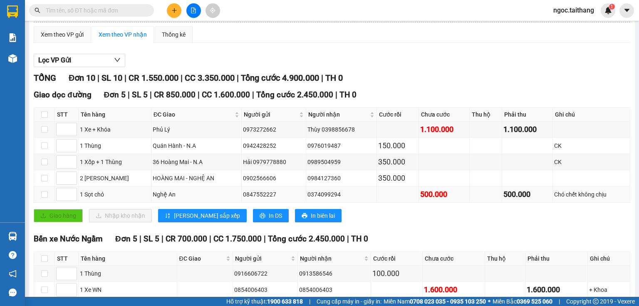
scroll to position [165, 0]
